Goal: Find specific page/section: Find specific page/section

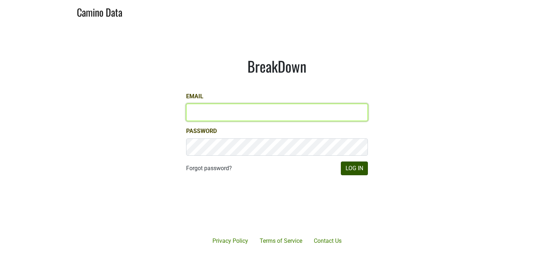
type input "hilary@emeritusvineyards.com"
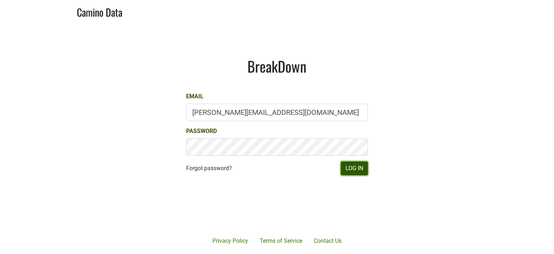
click at [346, 169] on button "Log In" at bounding box center [354, 168] width 27 height 14
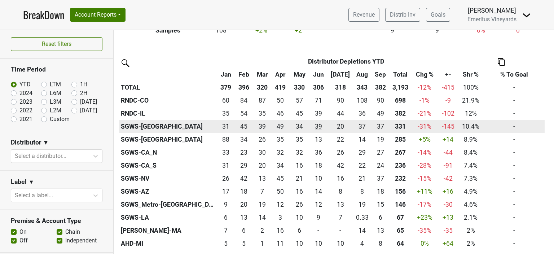
scroll to position [144, 0]
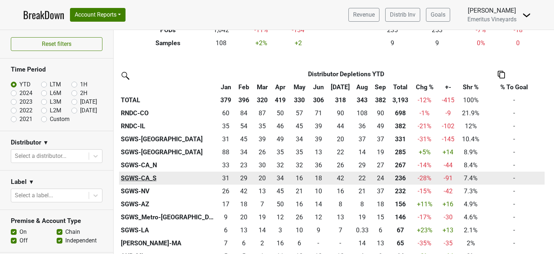
click at [144, 176] on th "SGWS-CA_S" at bounding box center [168, 177] width 99 height 13
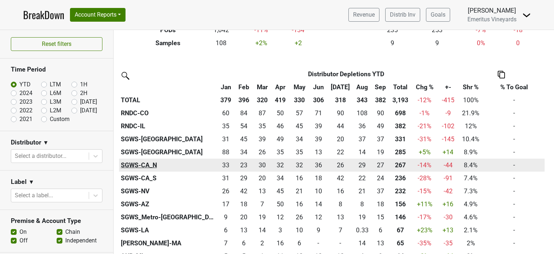
click at [139, 166] on th "SGWS-CA_N" at bounding box center [168, 164] width 99 height 13
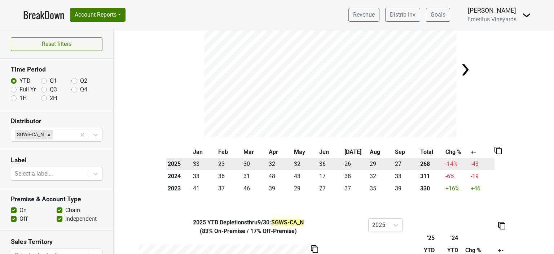
scroll to position [10, 0]
